Goal: Task Accomplishment & Management: Manage account settings

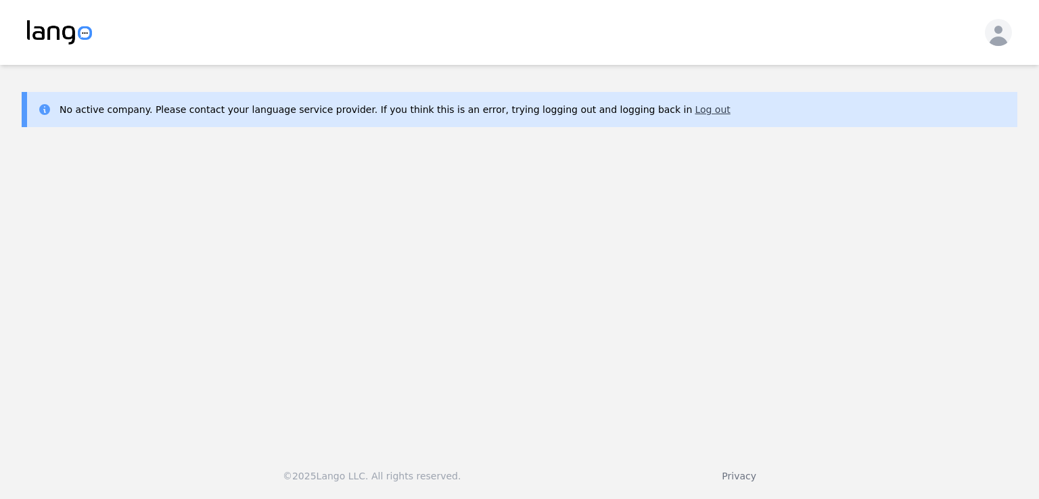
click at [694, 110] on button "Log out" at bounding box center [711, 110] width 35 height 14
